Goal: Obtain resource: Obtain resource

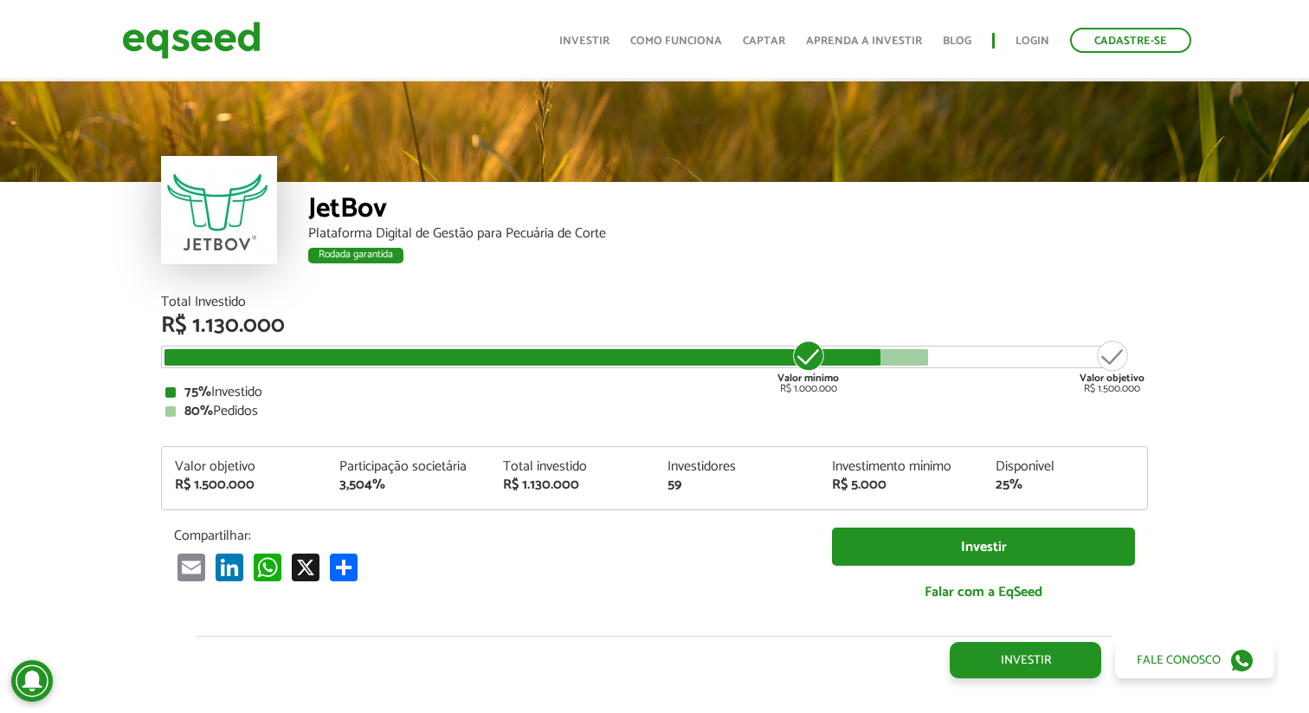
scroll to position [2026, 0]
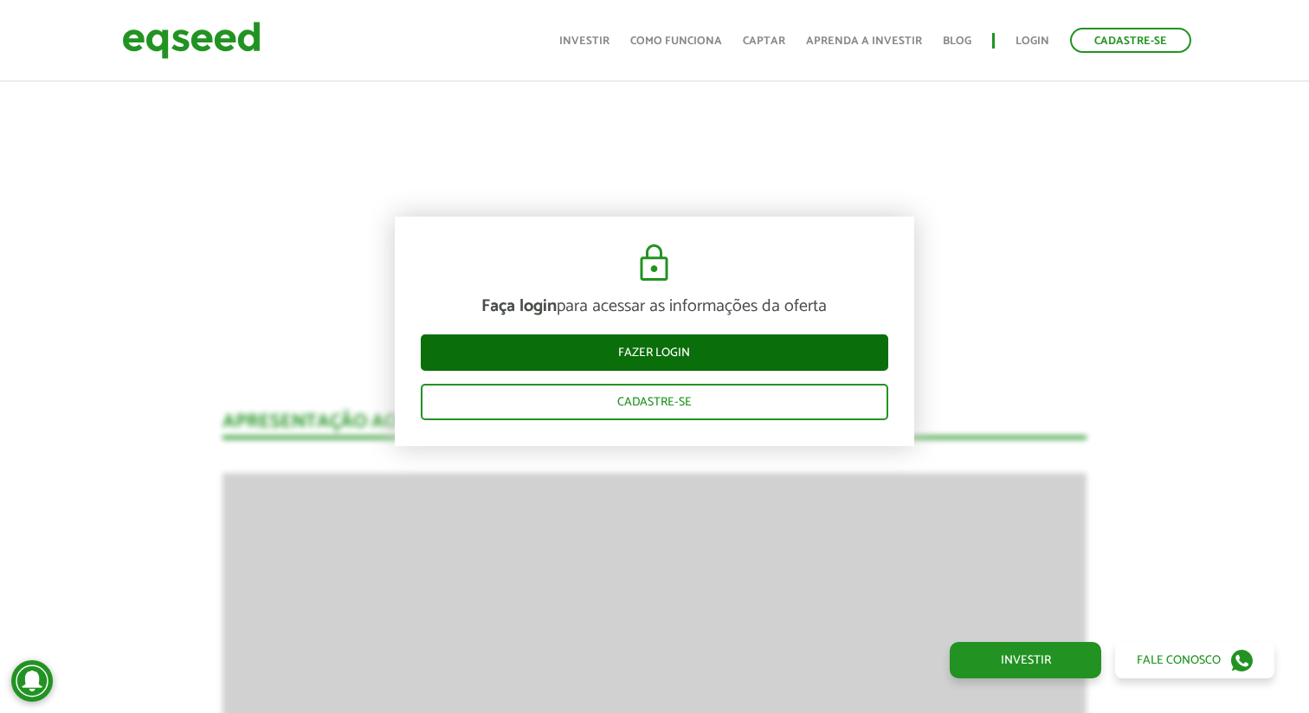
click at [706, 338] on link "Fazer login" at bounding box center [655, 352] width 468 height 36
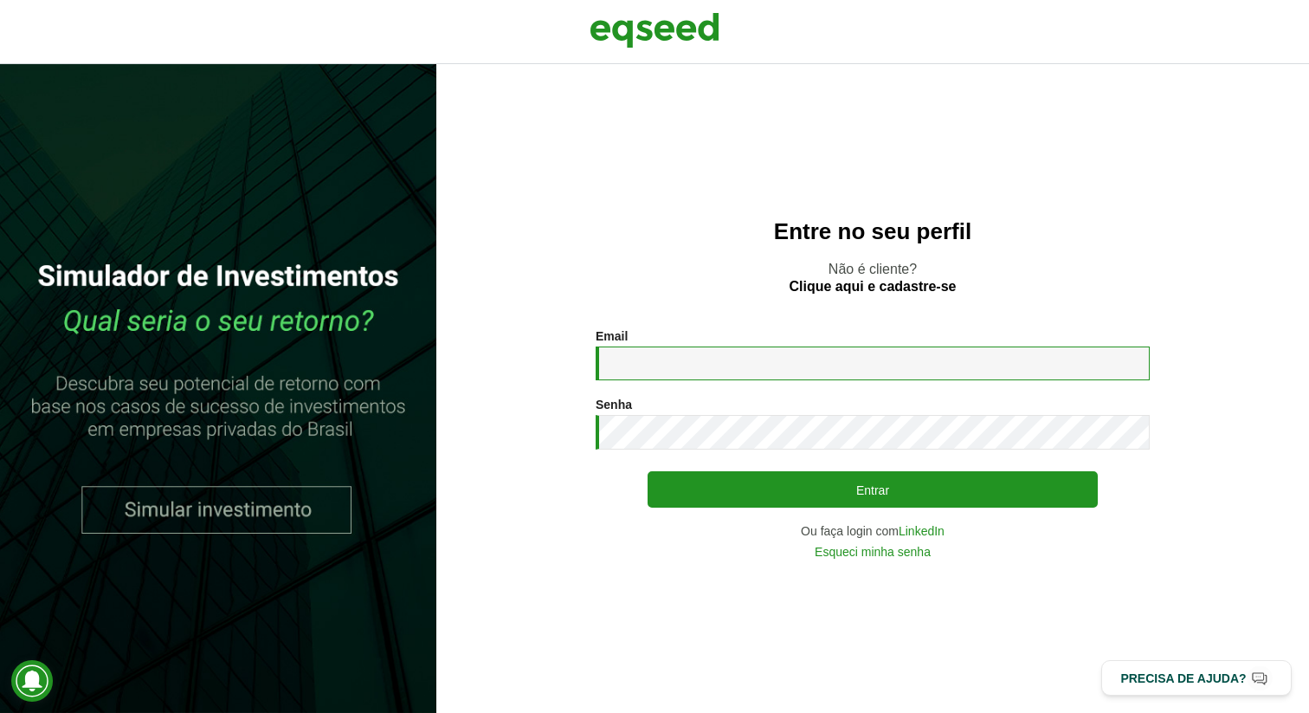
click at [720, 361] on input "Email *" at bounding box center [873, 363] width 554 height 34
type input "**********"
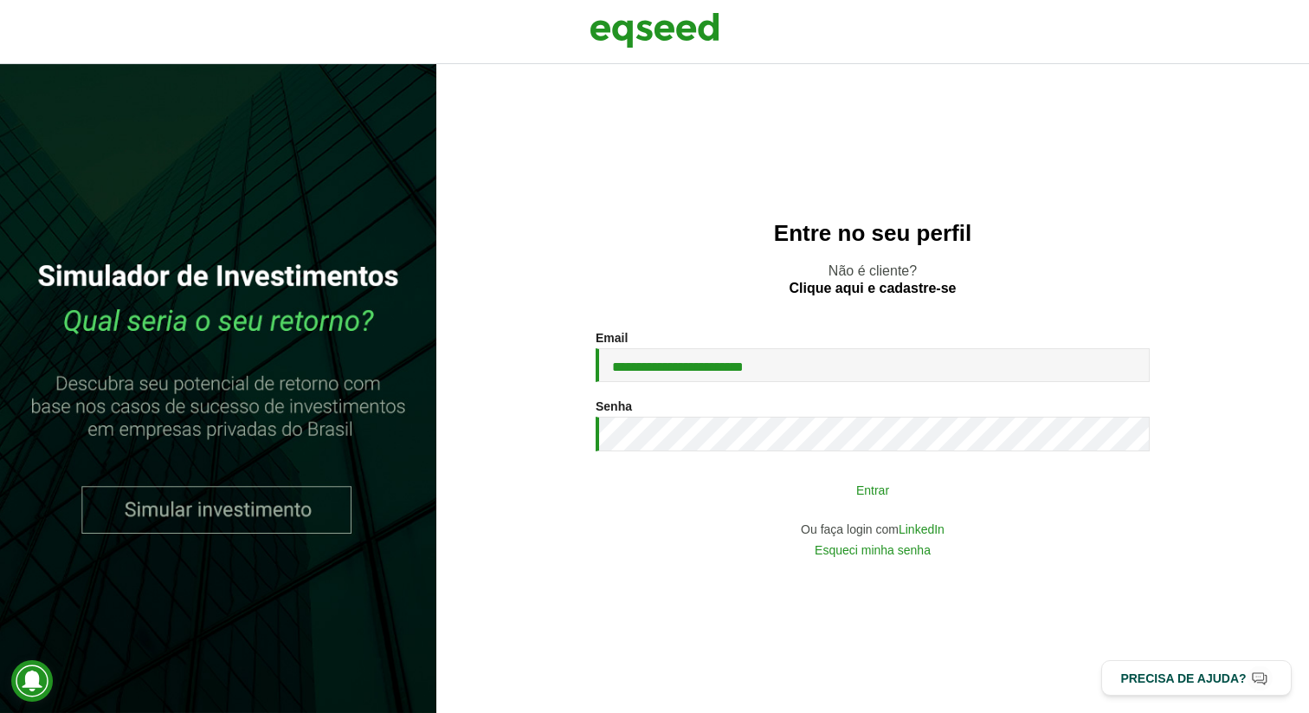
click at [776, 488] on button "Entrar" at bounding box center [873, 489] width 450 height 33
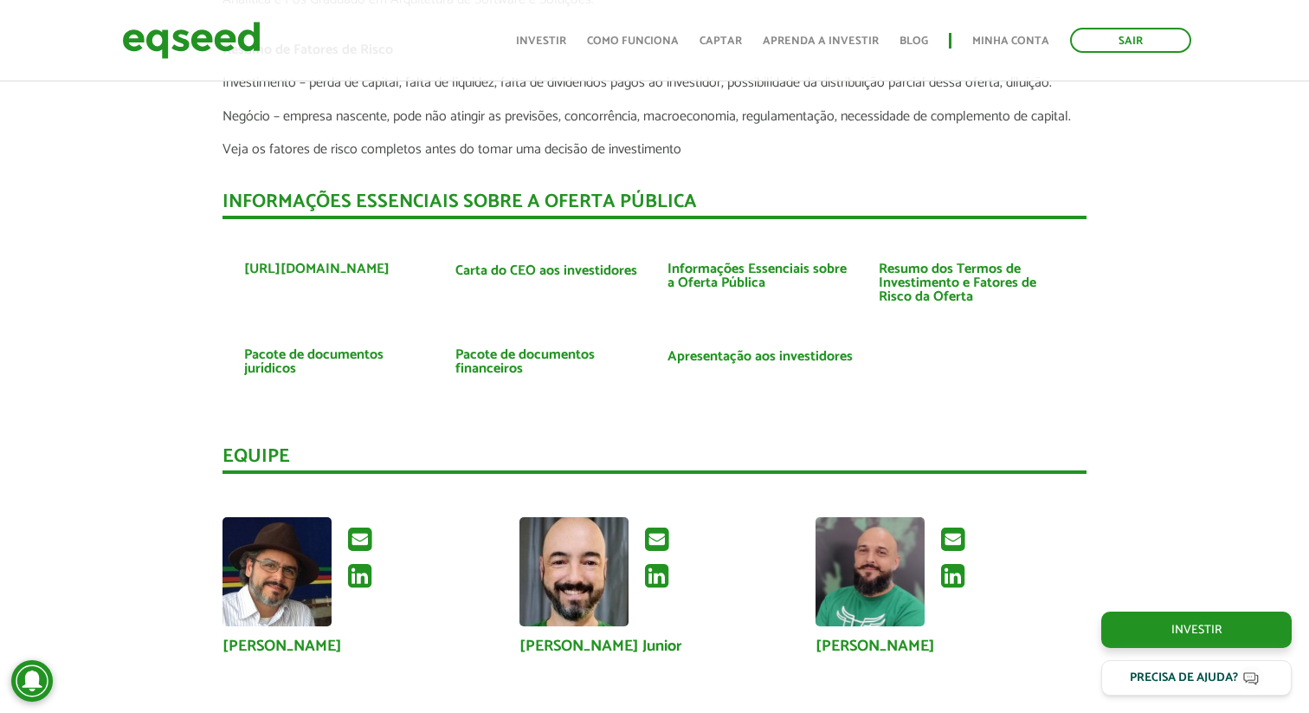
scroll to position [3848, 0]
click at [747, 268] on link "Informações Essenciais sobre a Oferta Pública" at bounding box center [760, 277] width 185 height 28
click at [487, 366] on link "Pacote de documentos financeiros" at bounding box center [548, 363] width 185 height 28
